Goal: Information Seeking & Learning: Learn about a topic

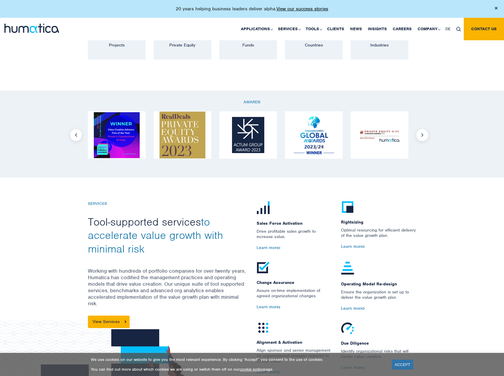
scroll to position [503, 0]
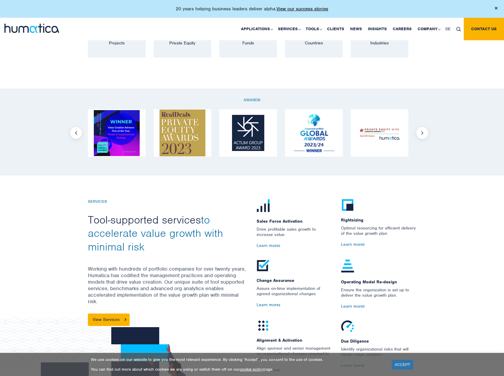
click at [73, 137] on button "Previous" at bounding box center [76, 133] width 12 height 12
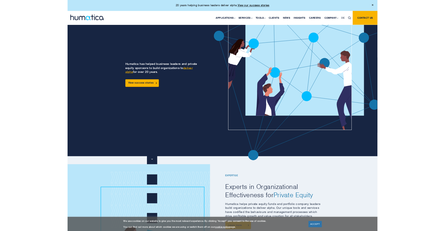
scroll to position [0, 0]
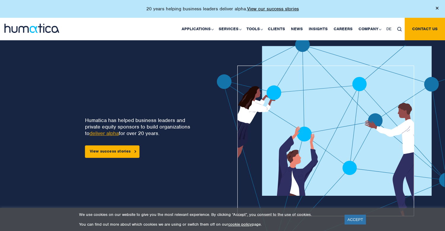
drag, startPoint x: 360, startPoint y: 61, endPoint x: 355, endPoint y: 55, distance: 7.4
click at [0, 0] on link "Our People" at bounding box center [0, 0] width 0 height 0
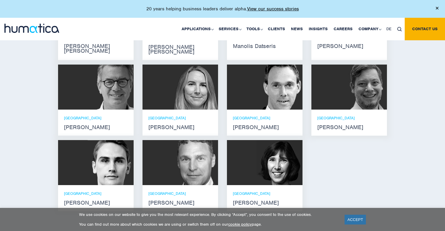
scroll to position [444, 0]
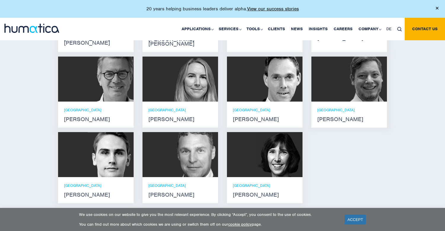
click at [362, 220] on link "ACCEPT" at bounding box center [355, 220] width 22 height 10
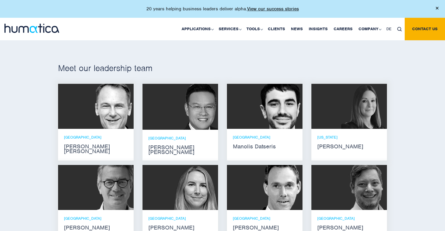
scroll to position [355, 0]
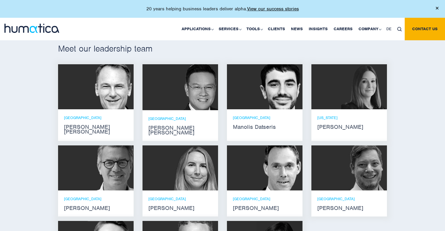
click at [329, 113] on div "NEW YORK Melissa Mounce" at bounding box center [349, 122] width 76 height 26
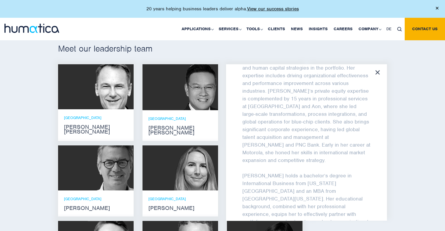
scroll to position [117, 0]
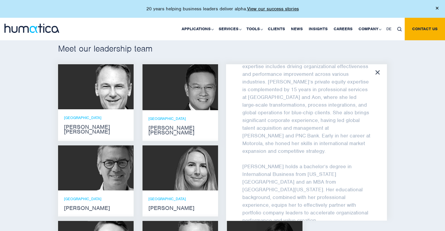
click at [196, 167] on img at bounding box center [195, 167] width 46 height 45
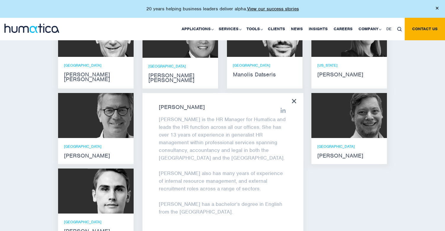
scroll to position [415, 0]
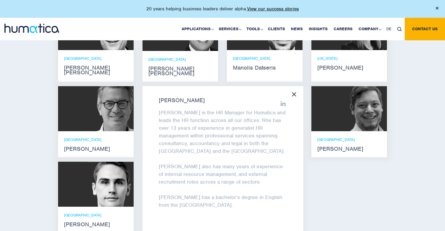
click at [351, 114] on img at bounding box center [364, 108] width 46 height 45
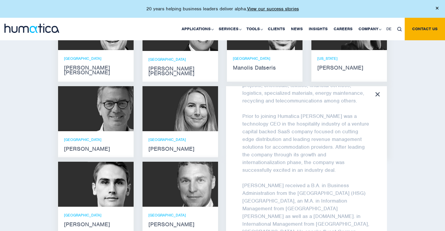
scroll to position [109, 0]
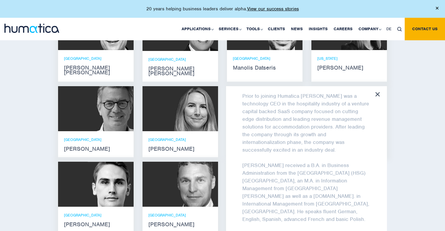
click at [189, 181] on img at bounding box center [195, 184] width 46 height 45
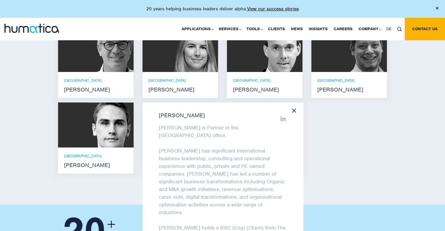
scroll to position [533, 0]
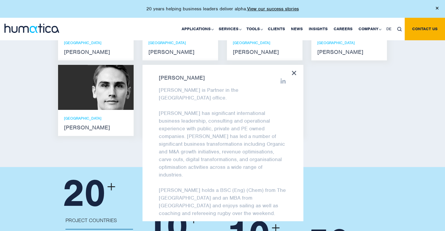
scroll to position [503, 0]
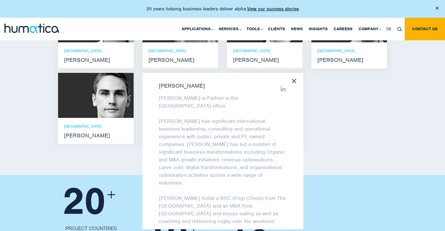
click at [114, 103] on img at bounding box center [111, 95] width 46 height 45
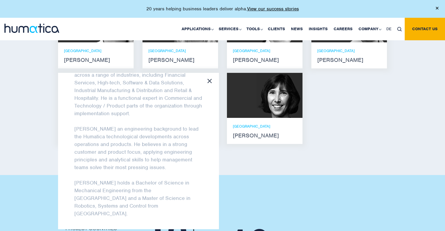
scroll to position [474, 0]
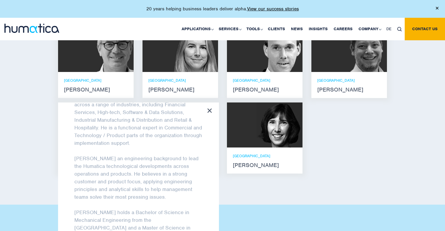
click at [352, 78] on p "ZURICH" at bounding box center [349, 80] width 64 height 5
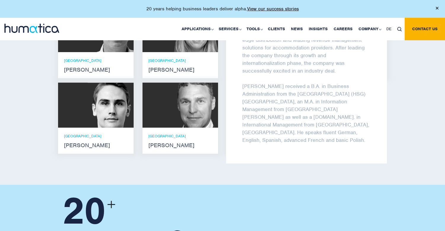
scroll to position [503, 0]
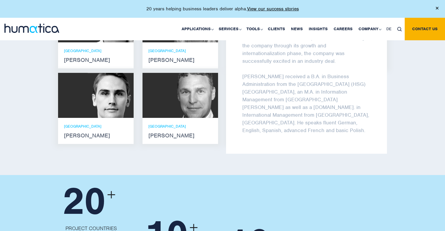
click at [410, 91] on div "Meet our leadership team Andros Payne He holds degrees in Electrical and Mechan…" at bounding box center [222, 22] width 445 height 306
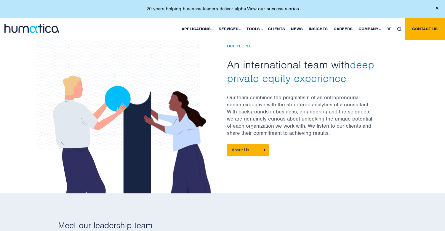
scroll to position [15, 0]
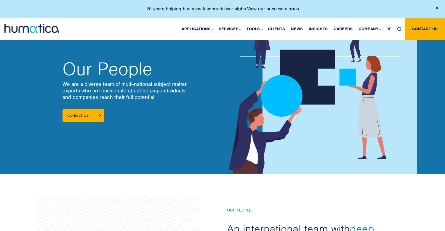
click at [0, 0] on link "altus" at bounding box center [0, 0] width 0 height 0
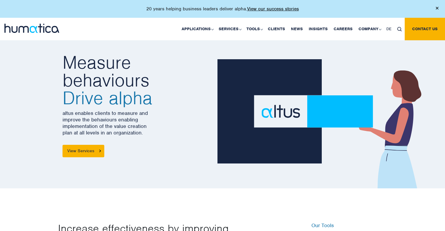
click at [0, 0] on link "Post-Merger Integration" at bounding box center [0, 0] width 0 height 0
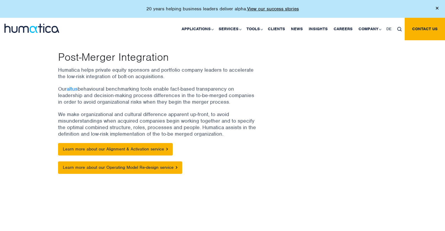
scroll to position [59, 0]
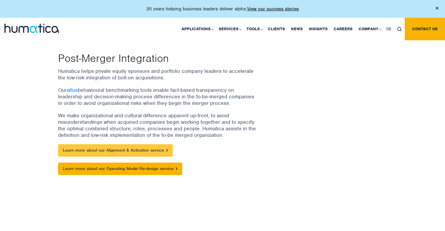
click at [150, 151] on link "Learn more about our Alignment & Activation service" at bounding box center [115, 150] width 115 height 12
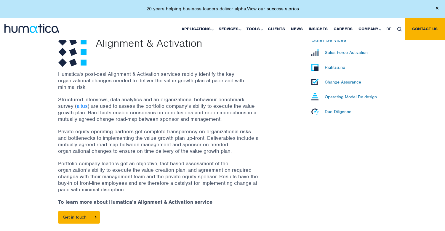
scroll to position [148, 0]
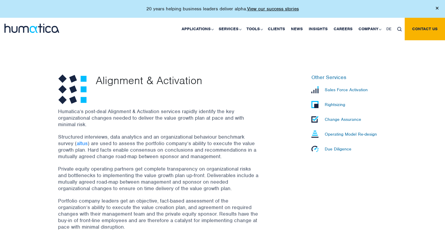
click at [333, 148] on p "Due Diligence" at bounding box center [338, 148] width 27 height 5
